Goal: Task Accomplishment & Management: Manage account settings

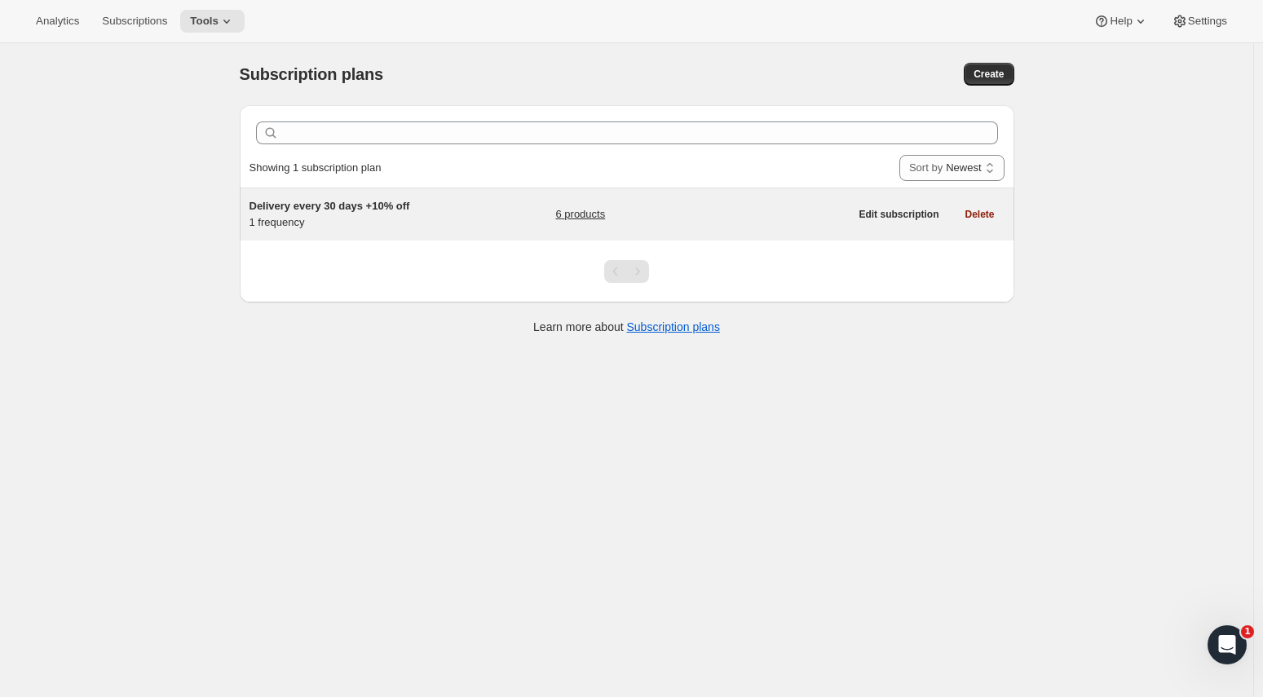
click at [467, 234] on div "Delivery every 30 days +10% off 1 frequency 6 products Edit subscription Delete" at bounding box center [627, 214] width 774 height 52
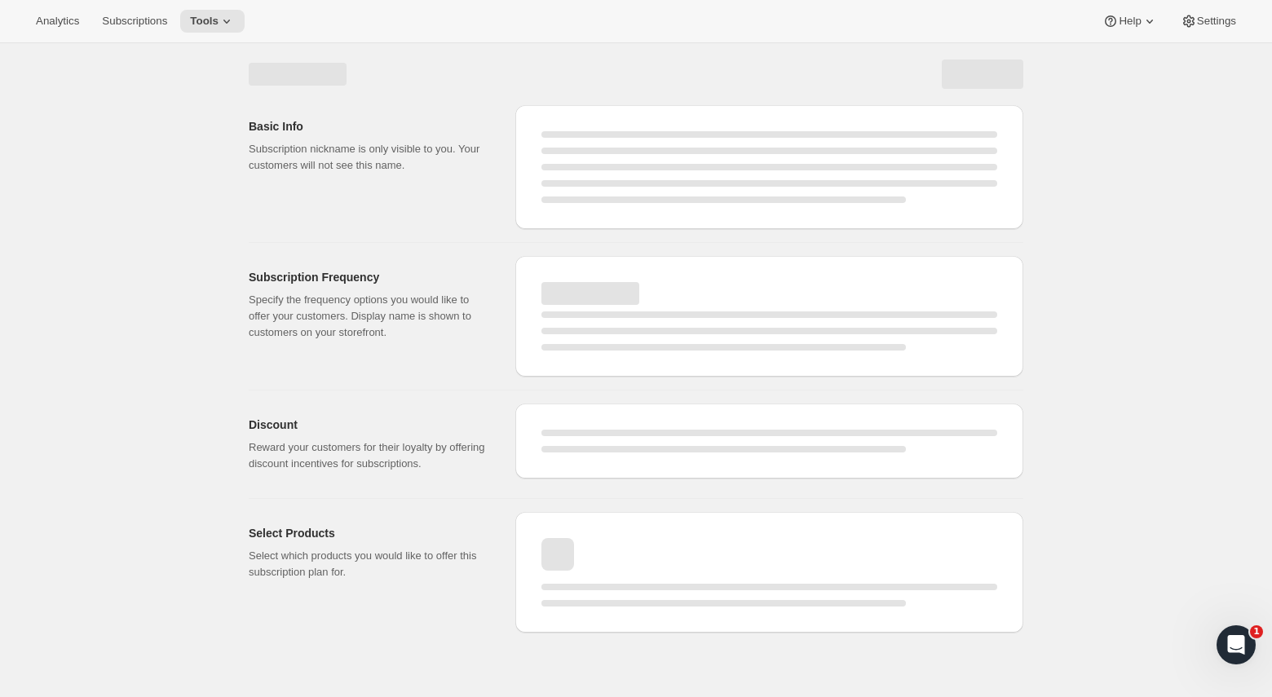
select select "WEEK"
select select "MONTH"
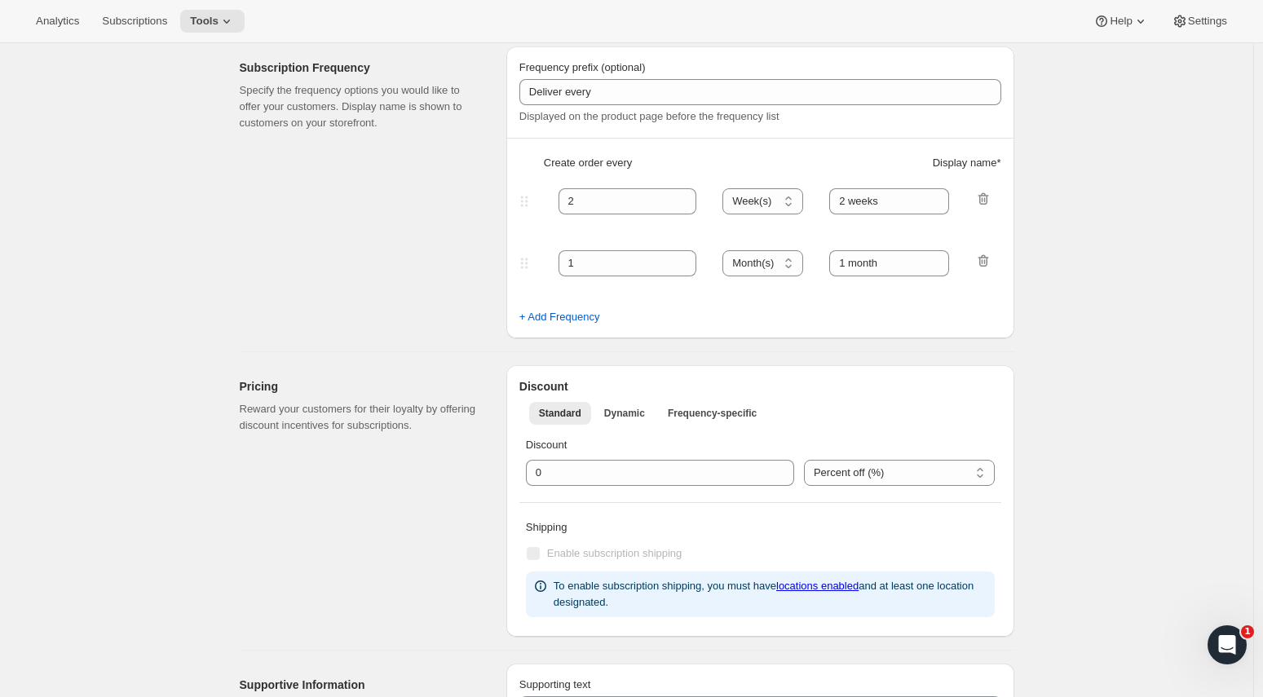
type input "Delivery every 30 days +10% off"
type input "Subscribe & save 10%"
type input "30"
select select "DAY"
type input "30 Days"
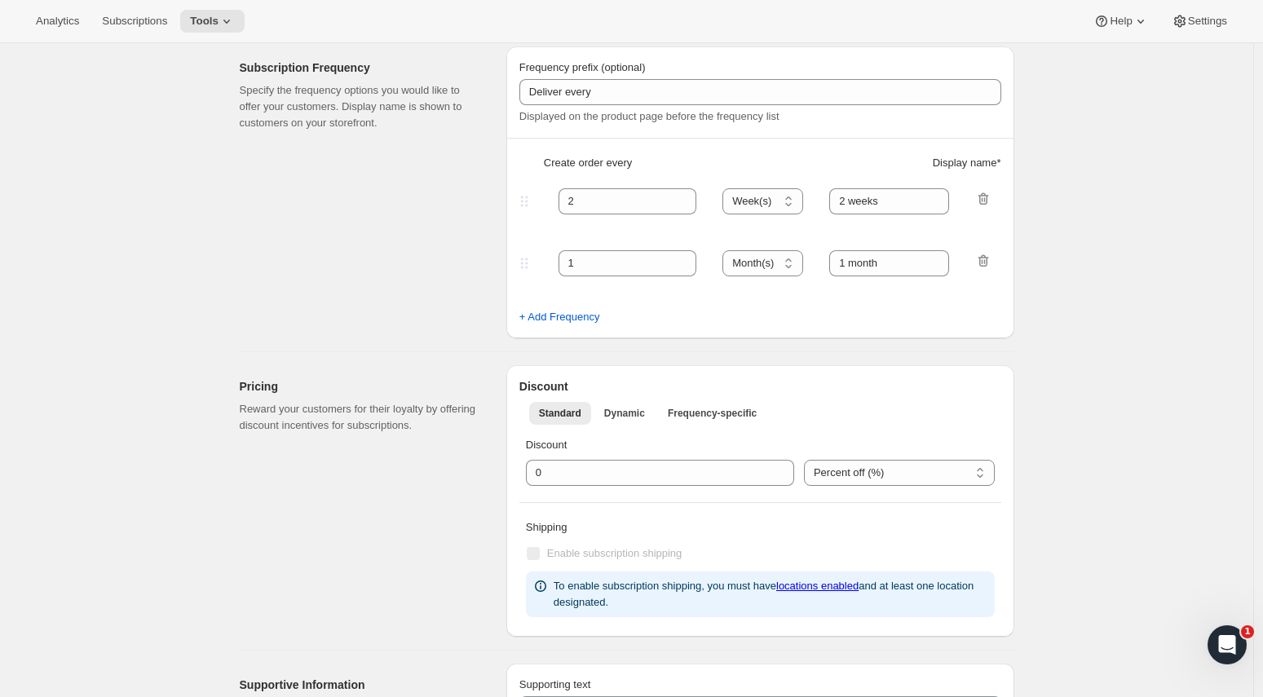
type input "10"
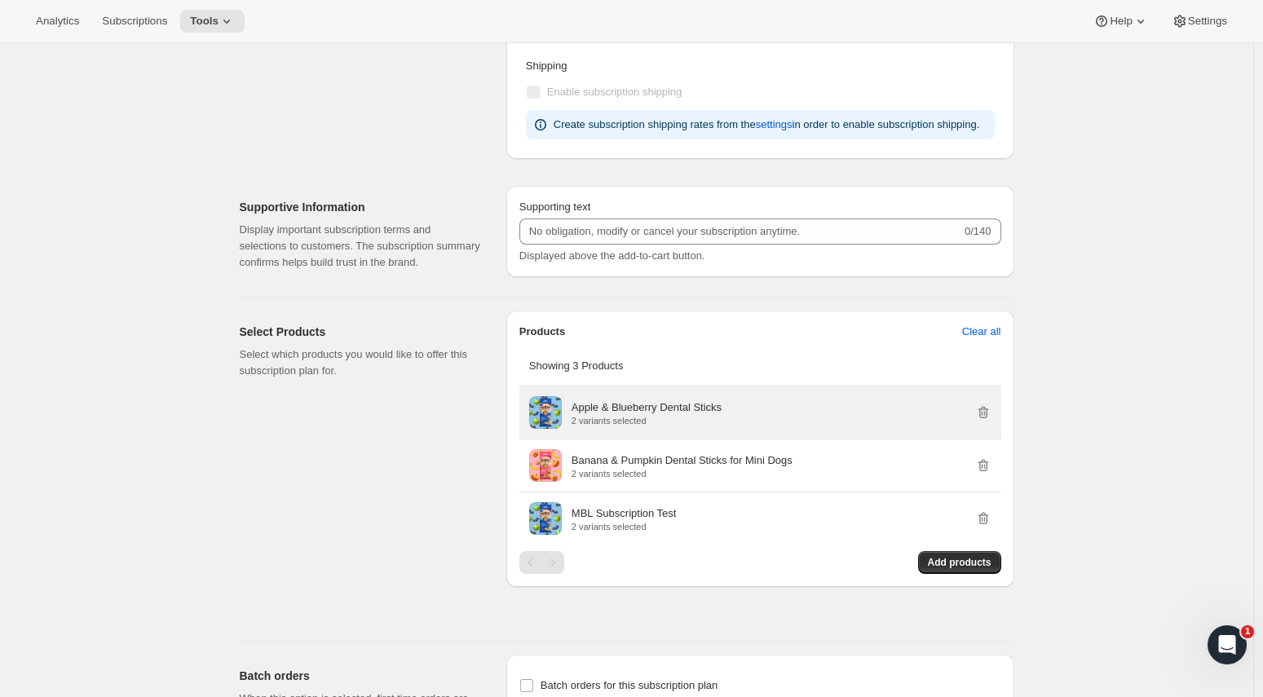
scroll to position [681, 0]
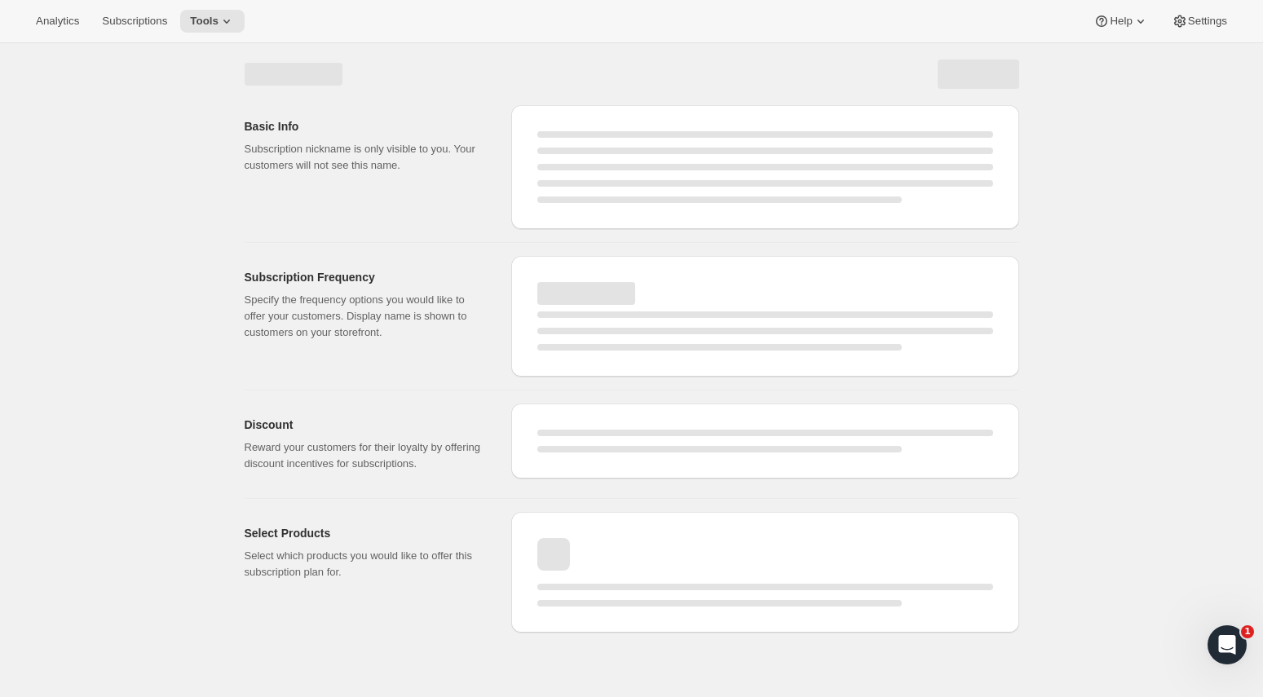
select select "WEEK"
select select "MONTH"
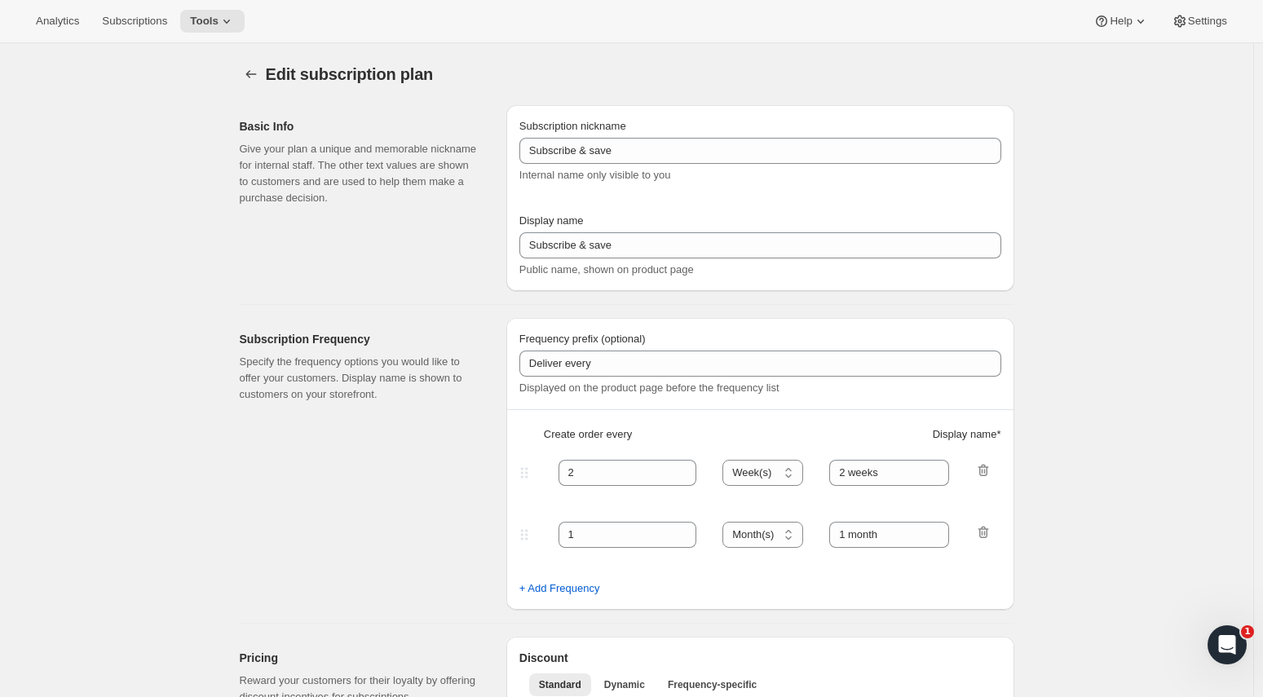
type input "Delivery every 30 days +10% off"
type input "Subscribe & save 10%"
type input "30"
select select "DAY"
type input "30 Days"
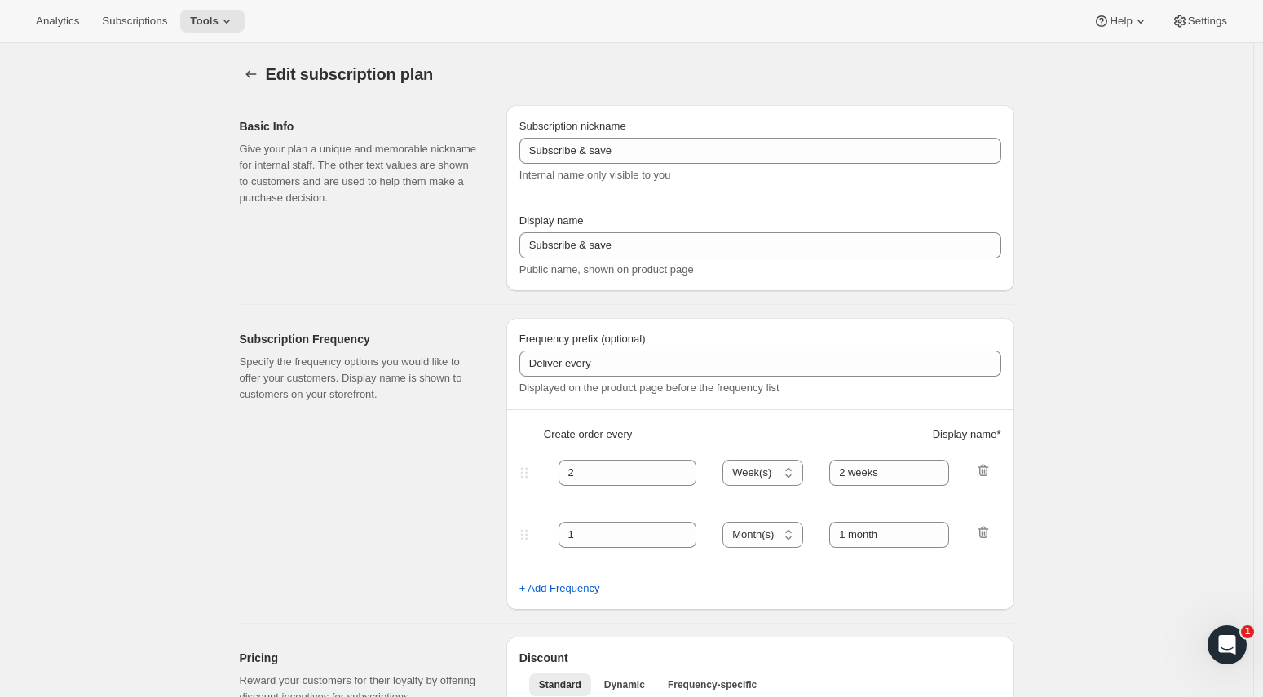
type input "10"
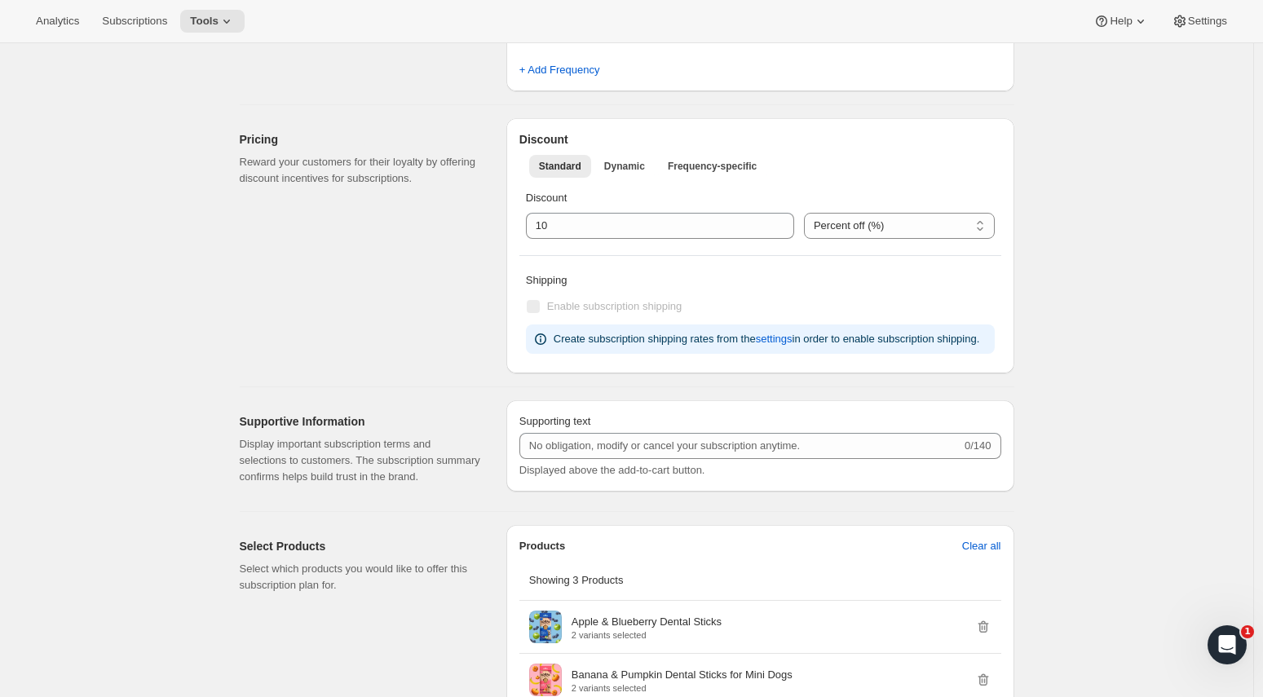
scroll to position [540, 0]
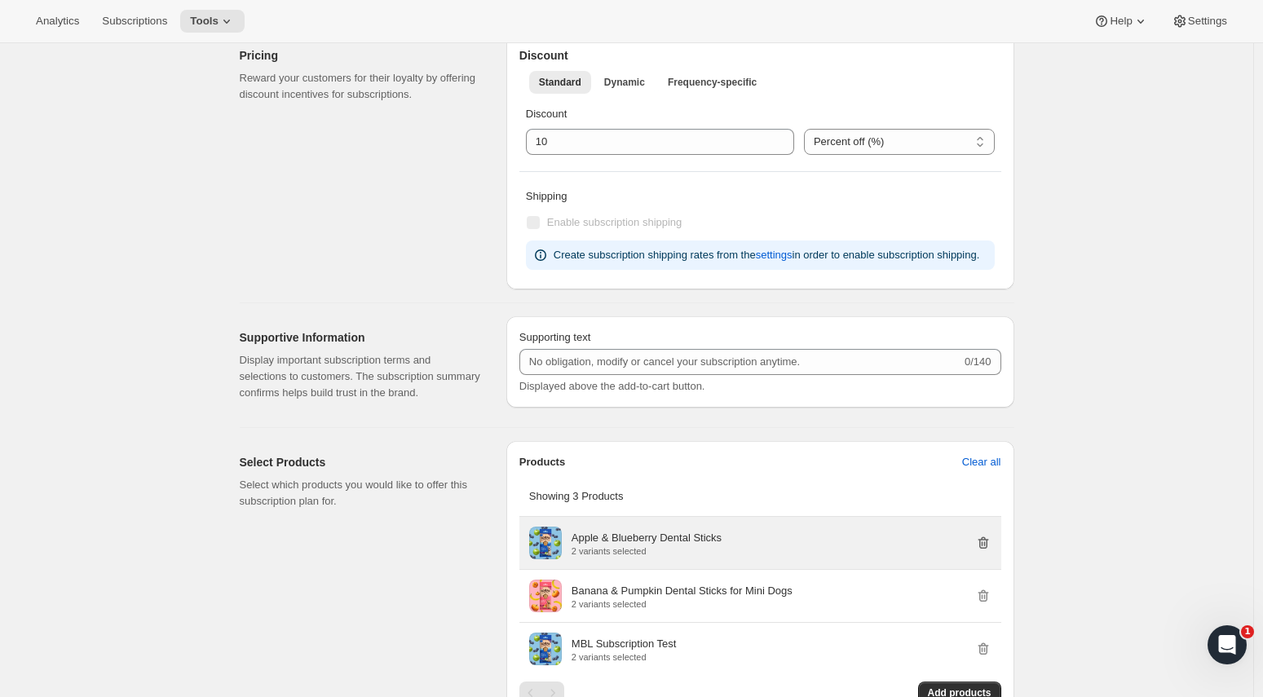
click at [991, 551] on icon "button" at bounding box center [983, 543] width 16 height 16
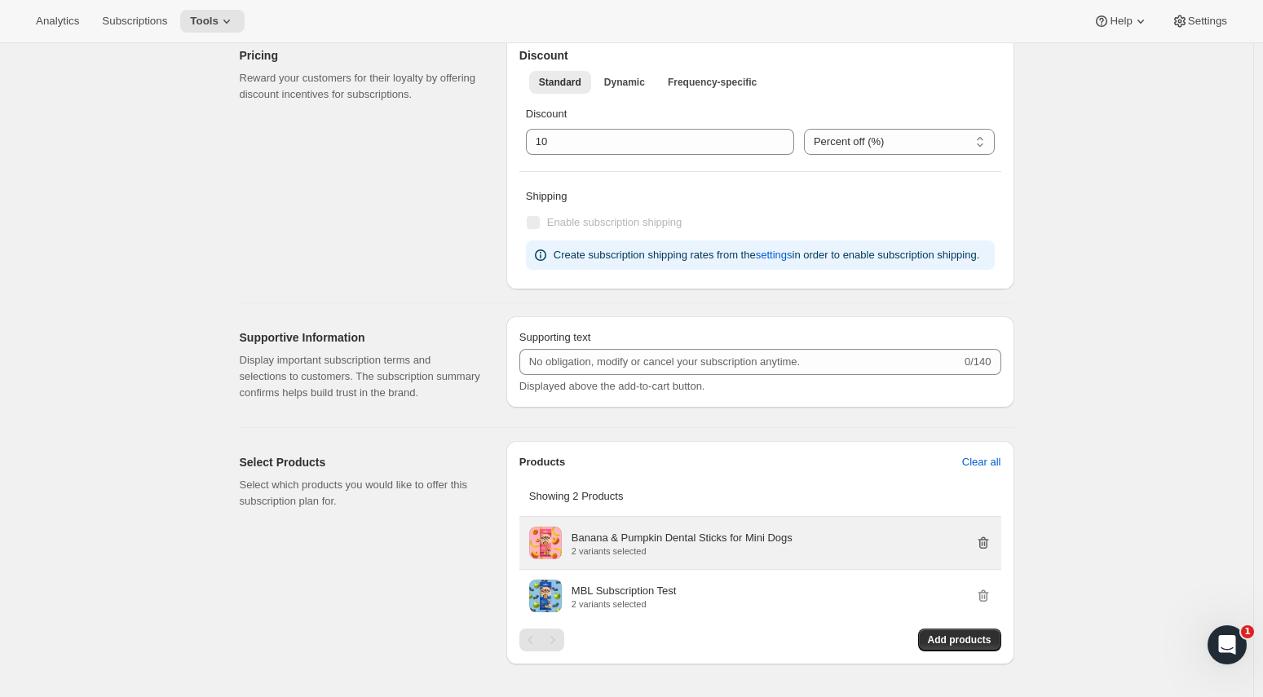
click at [988, 549] on icon "button" at bounding box center [982, 542] width 11 height 12
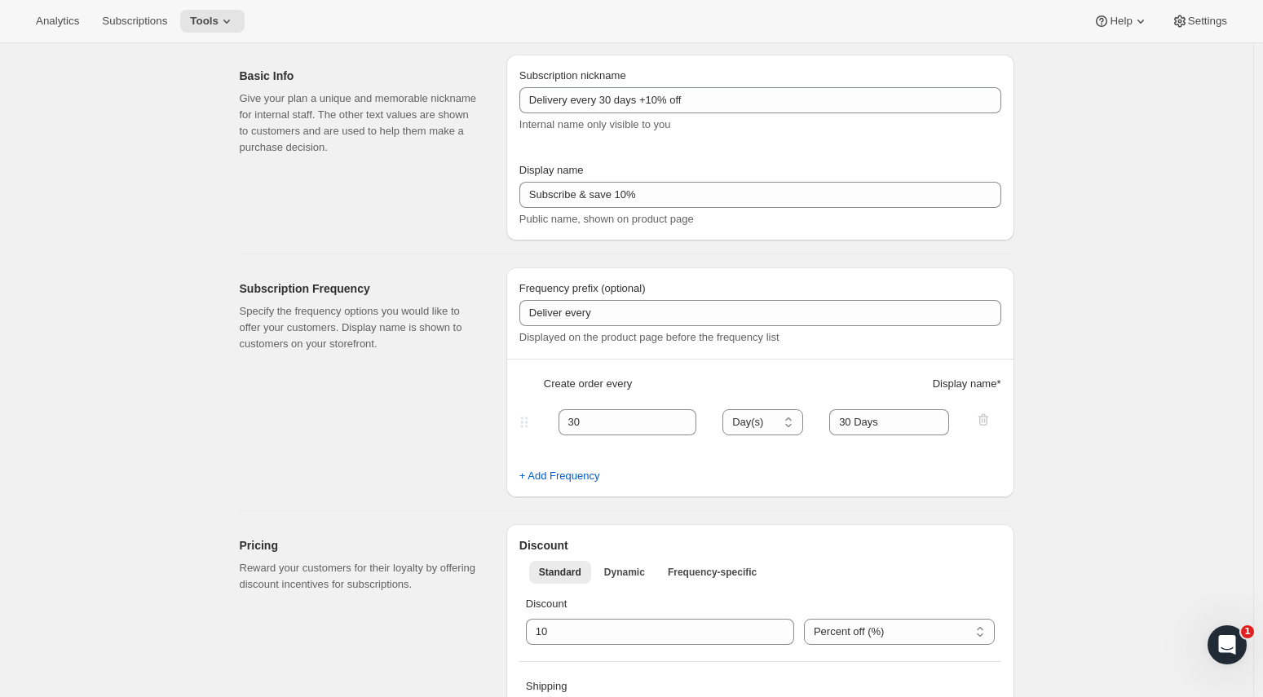
scroll to position [0, 0]
